Goal: Task Accomplishment & Management: Manage account settings

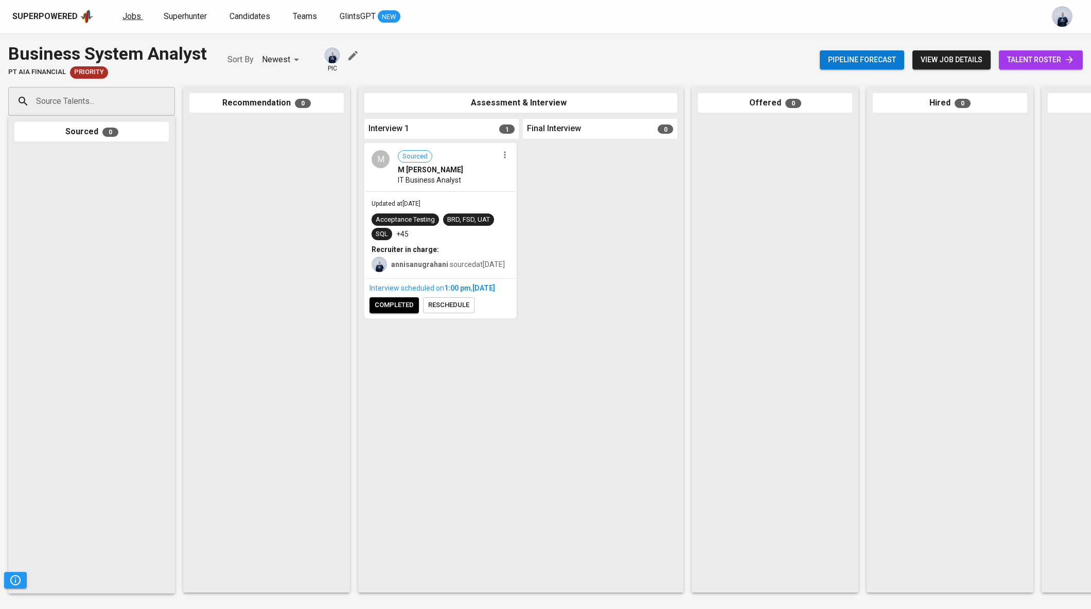
click at [128, 17] on span "Jobs" at bounding box center [131, 16] width 19 height 10
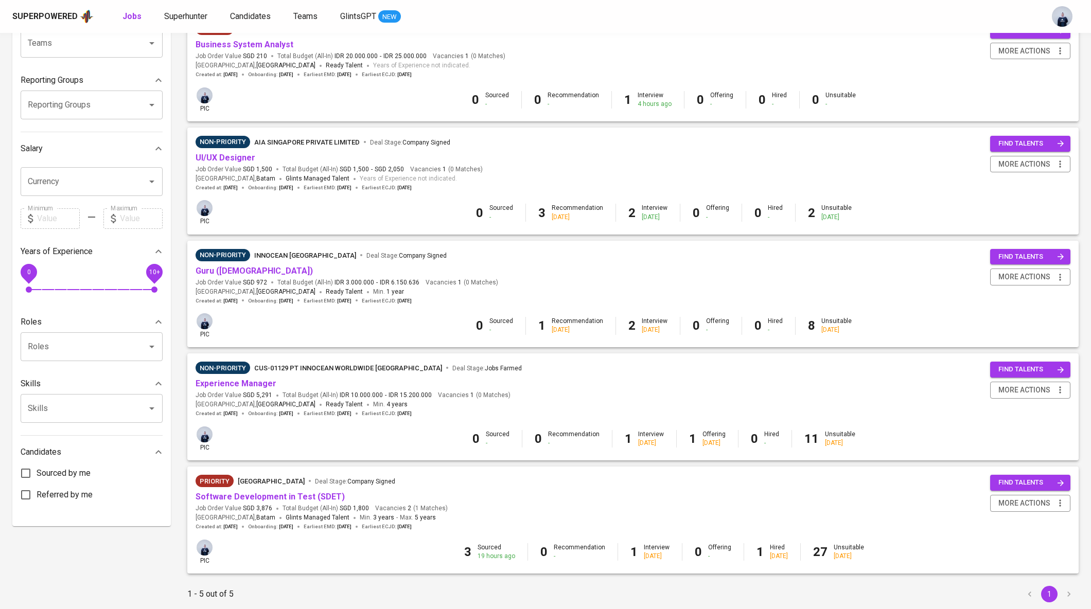
scroll to position [140, 0]
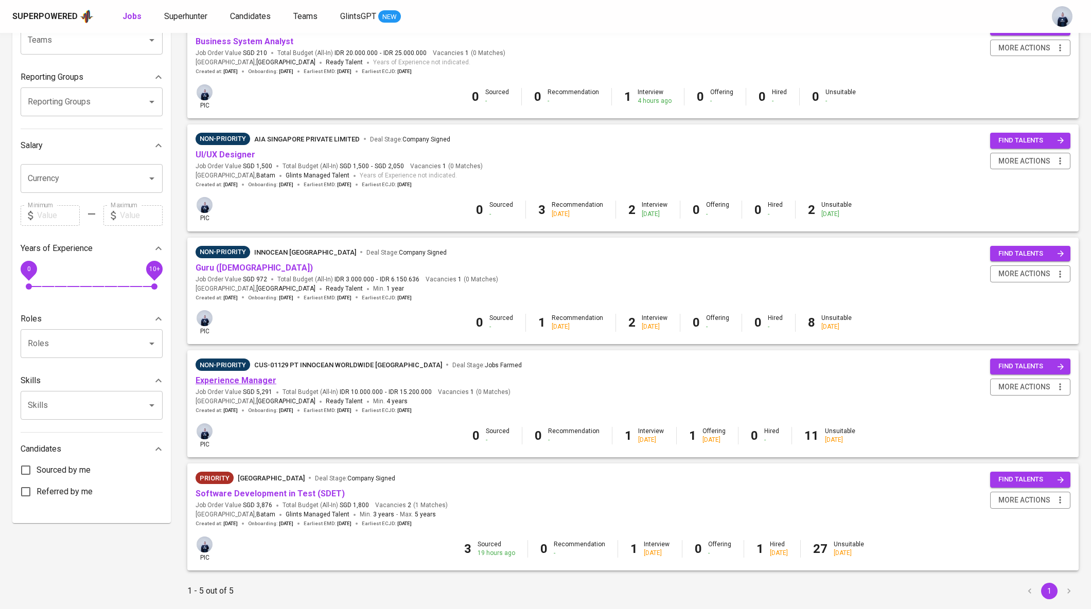
click at [248, 377] on link "Experience Manager" at bounding box center [235, 381] width 81 height 10
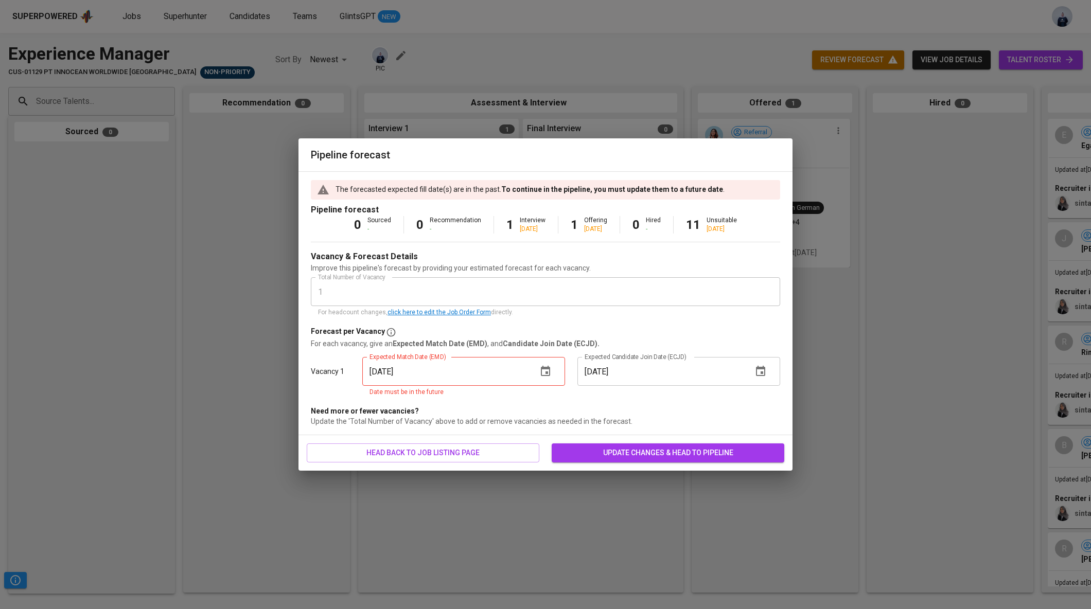
click at [549, 377] on icon "button" at bounding box center [545, 371] width 12 height 12
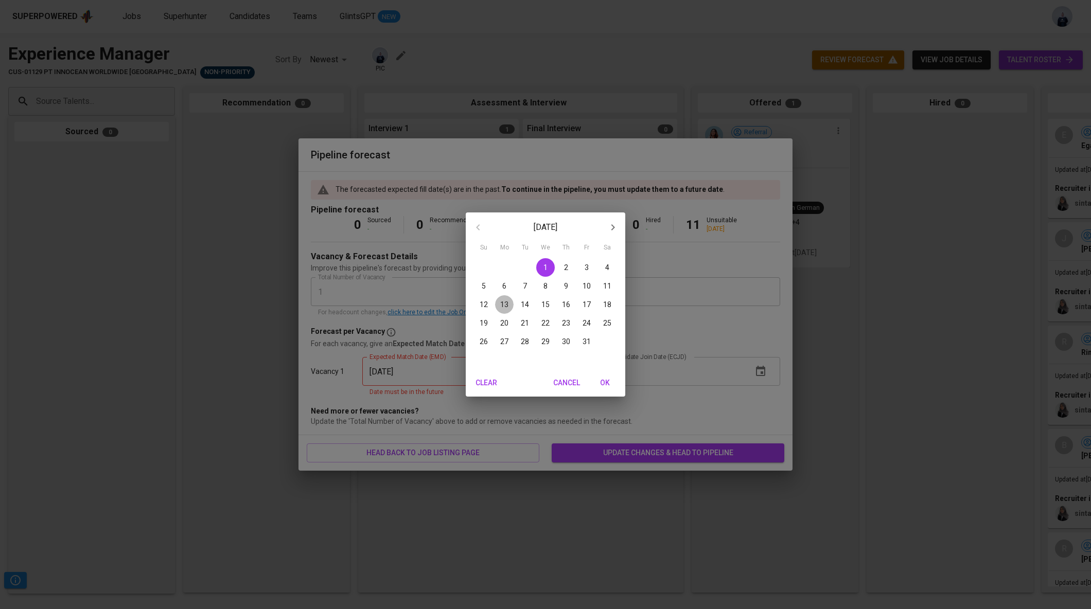
click at [502, 302] on p "13" at bounding box center [504, 304] width 8 height 10
type input "[DATE]"
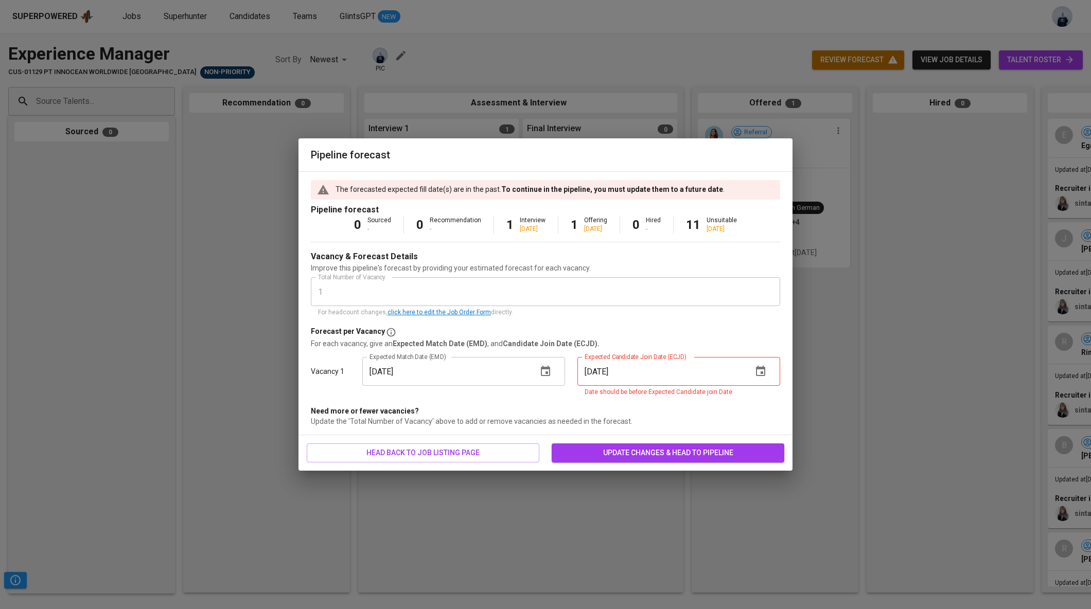
click at [758, 379] on button "button" at bounding box center [760, 371] width 25 height 25
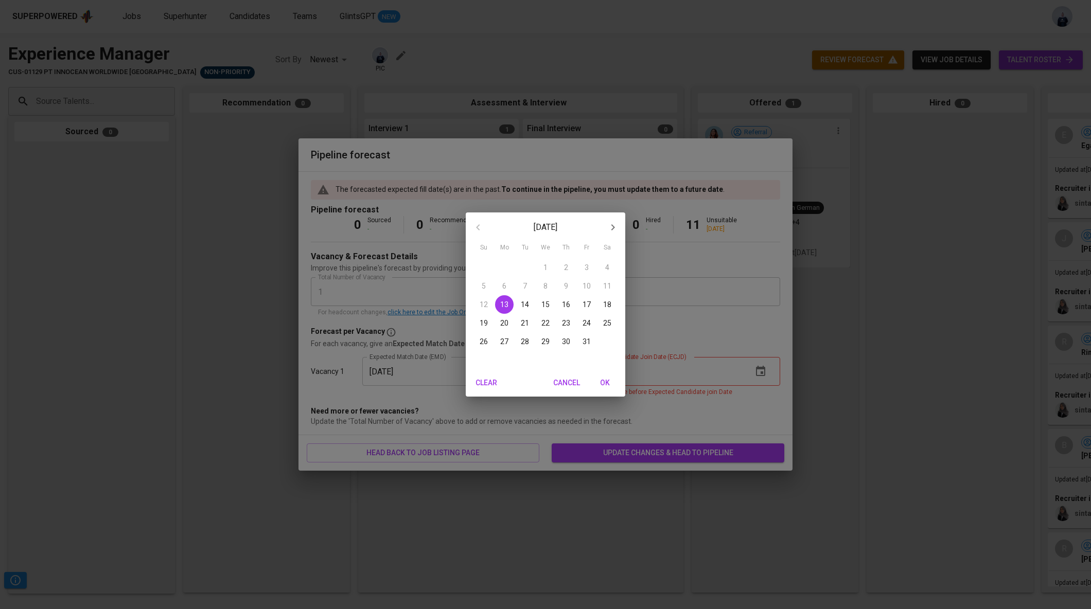
click at [614, 229] on icon "button" at bounding box center [612, 227] width 12 height 12
click at [507, 283] on span "3" at bounding box center [504, 286] width 19 height 10
type input "[DATE]"
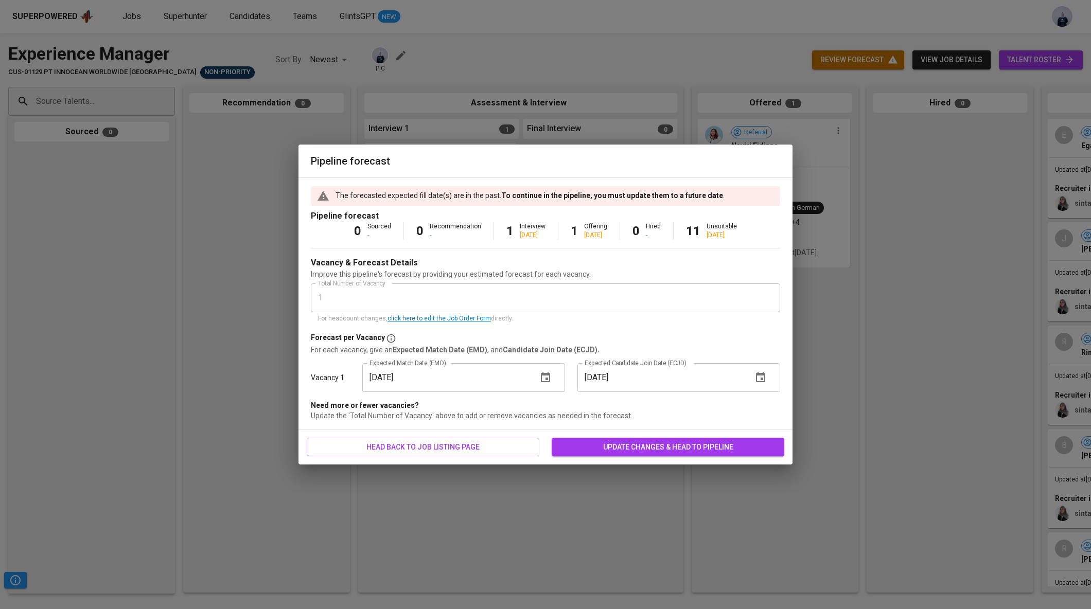
click at [635, 455] on button "update changes & head to pipeline" at bounding box center [667, 447] width 233 height 19
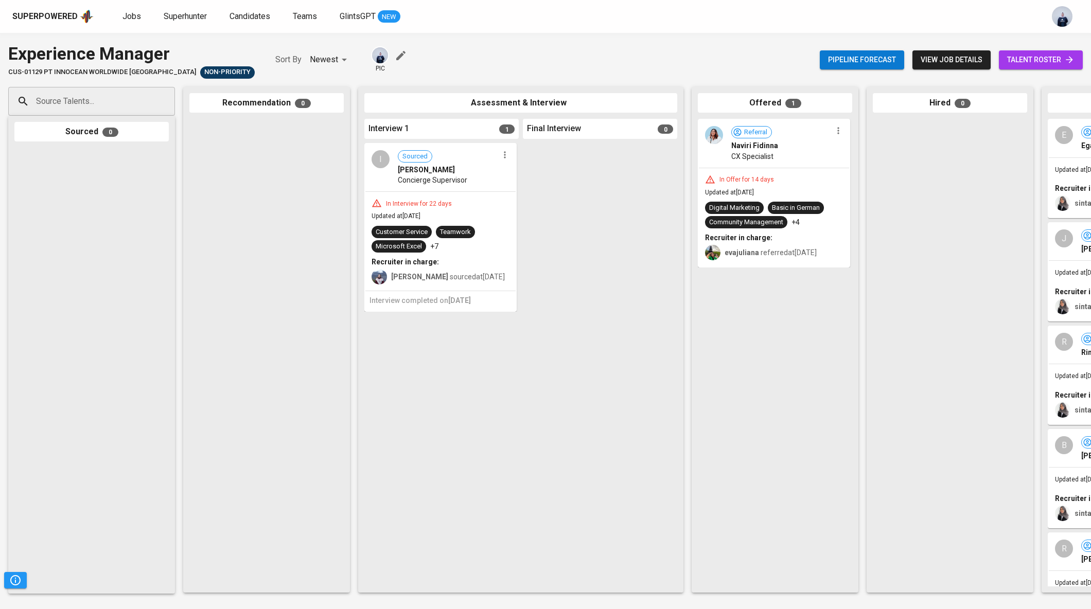
click at [798, 160] on div "CX Specialist" at bounding box center [781, 156] width 100 height 10
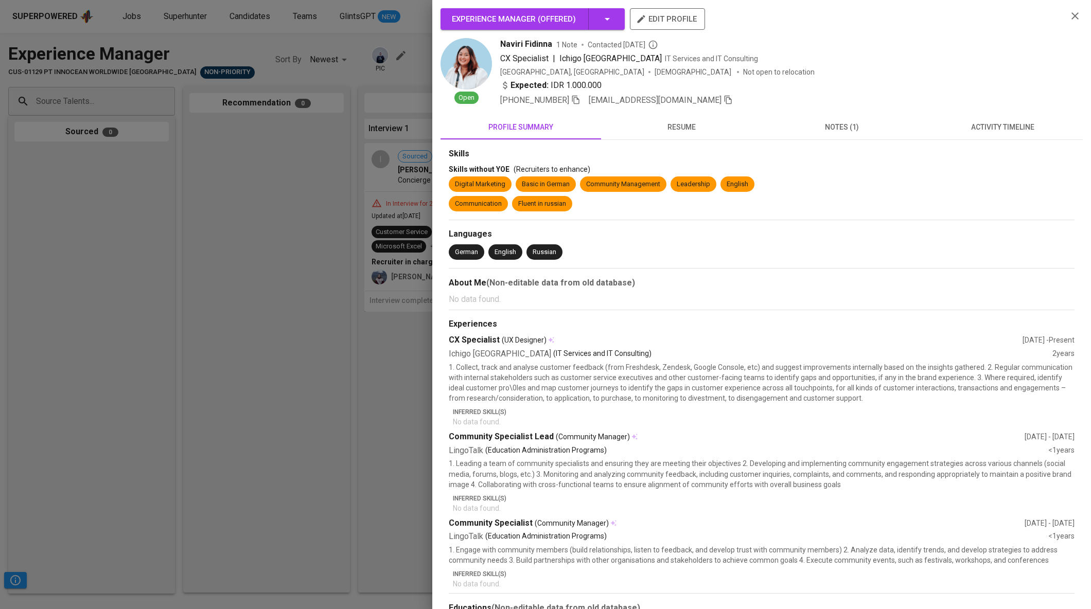
click at [847, 129] on span "notes (1)" at bounding box center [841, 127] width 148 height 13
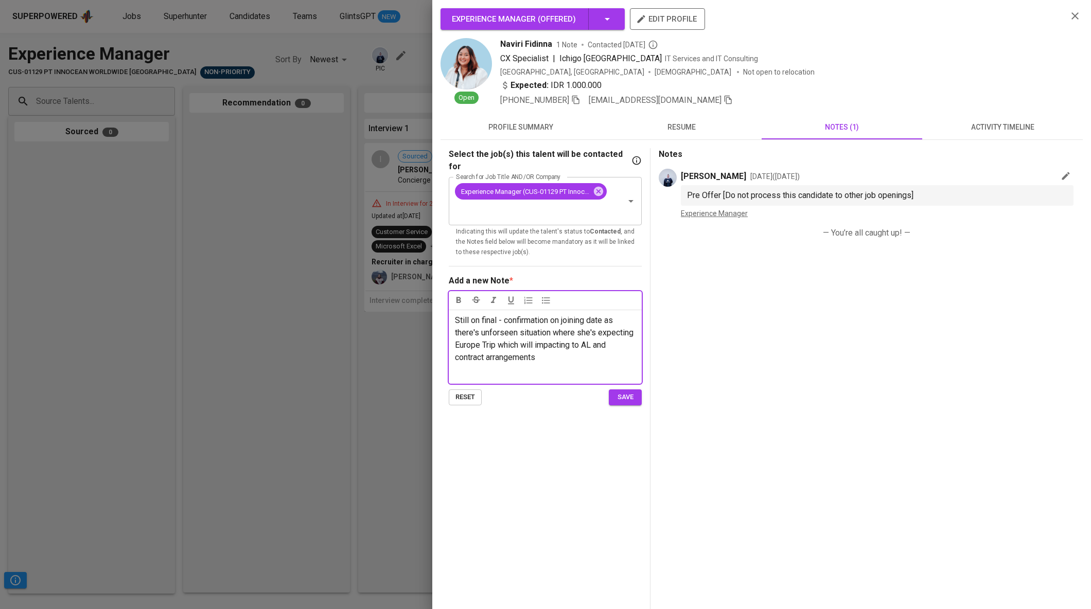
click at [623, 391] on span "save" at bounding box center [625, 397] width 23 height 12
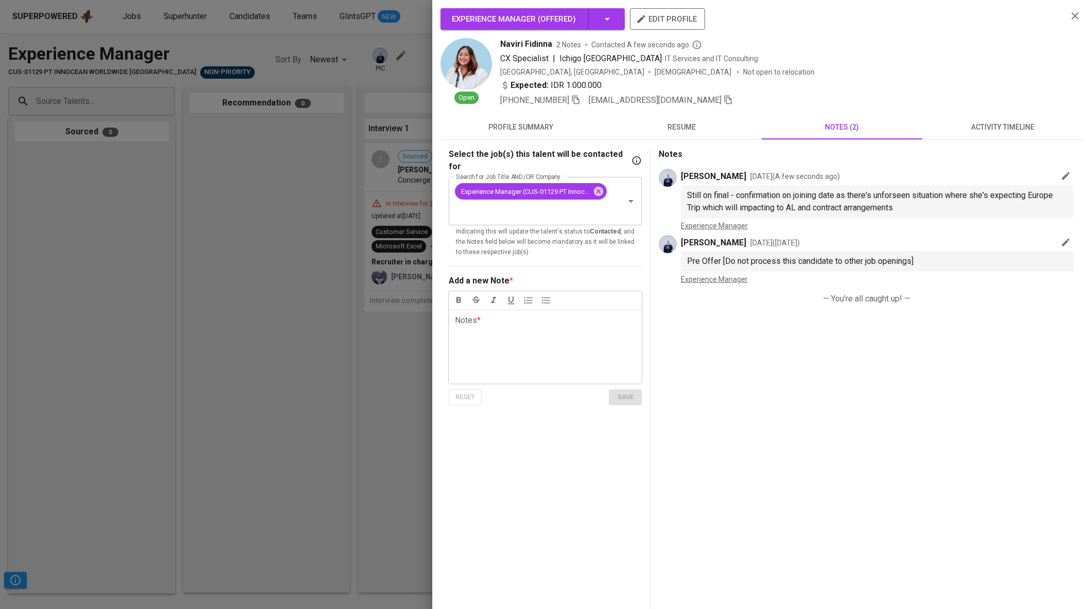
click at [475, 69] on img at bounding box center [465, 63] width 51 height 51
click at [695, 127] on span "resume" at bounding box center [681, 127] width 148 height 13
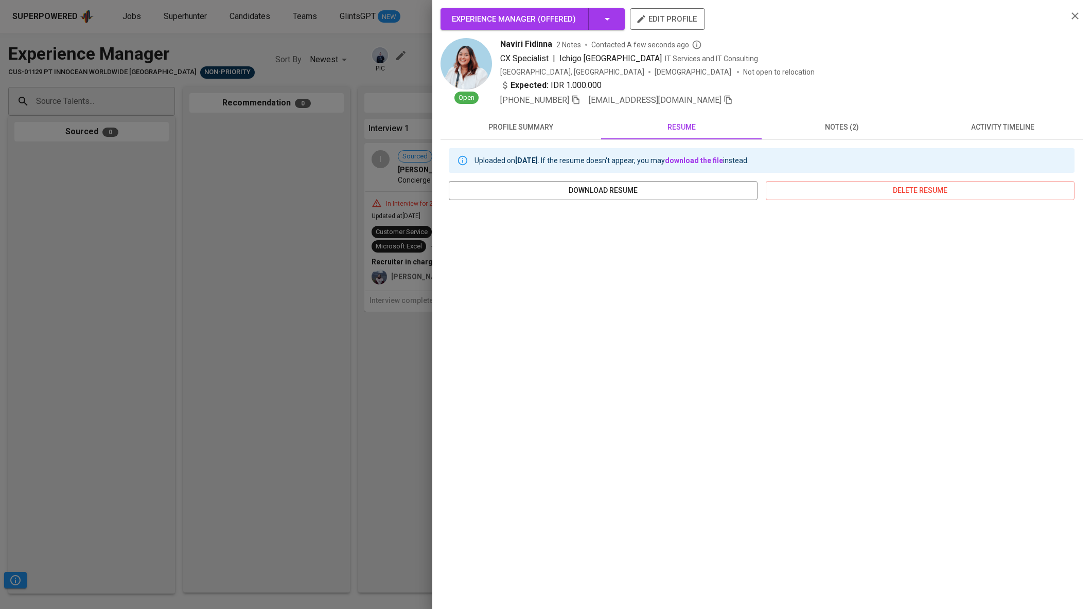
click at [309, 255] on div at bounding box center [545, 304] width 1091 height 609
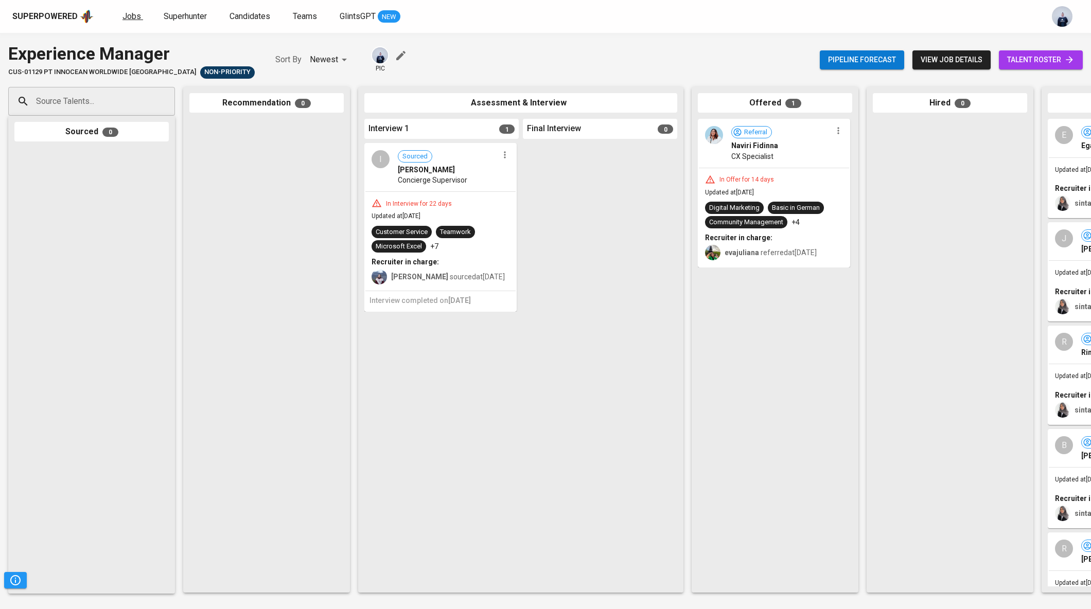
click at [137, 15] on span "Jobs" at bounding box center [131, 16] width 19 height 10
